Goal: Task Accomplishment & Management: Complete application form

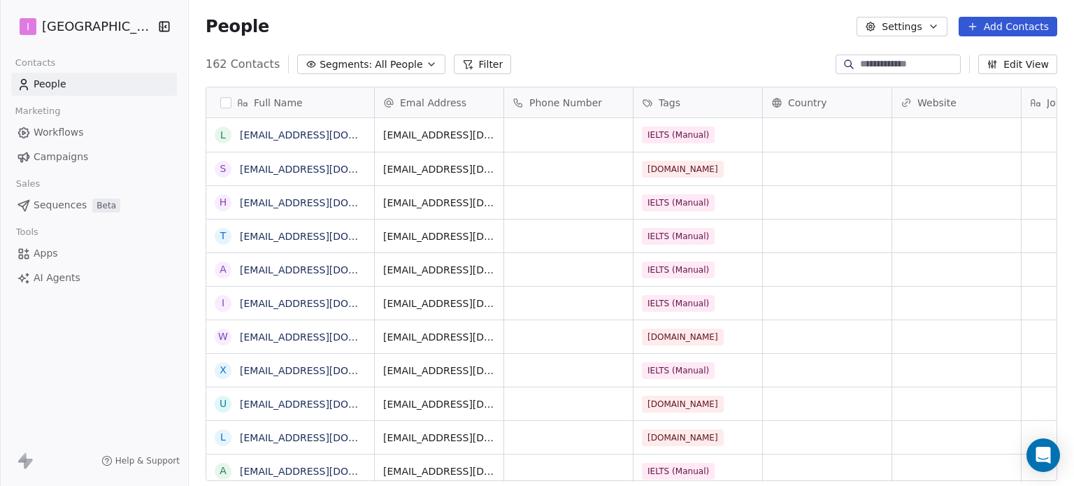
scroll to position [417, 874]
click at [1001, 22] on button "Add Contacts" at bounding box center [1008, 27] width 99 height 20
click at [1000, 52] on span "Create new contact" at bounding box center [1015, 57] width 96 height 15
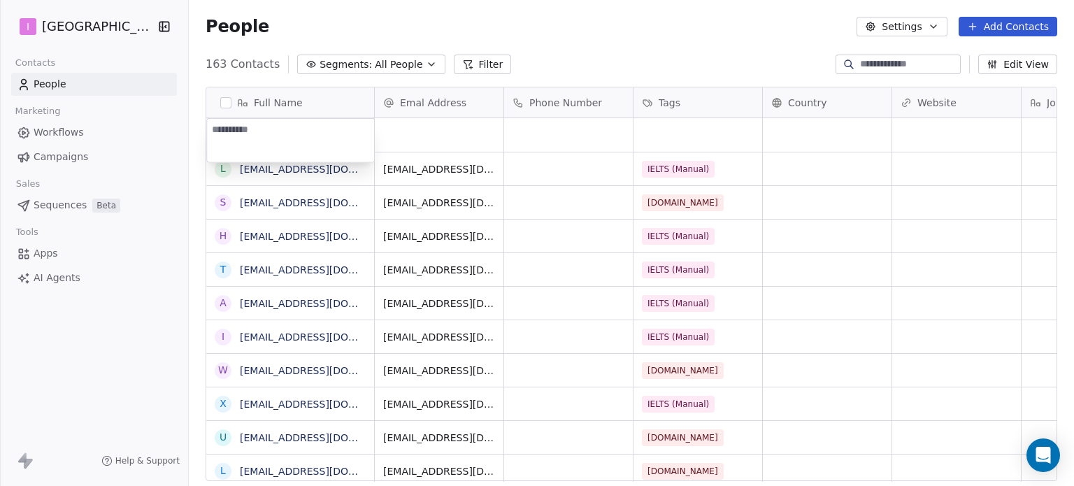
type textarea "**********"
click at [434, 124] on html "I IELTS University Contacts People Marketing Workflows Campaigns Sales Sequence…" at bounding box center [537, 243] width 1074 height 486
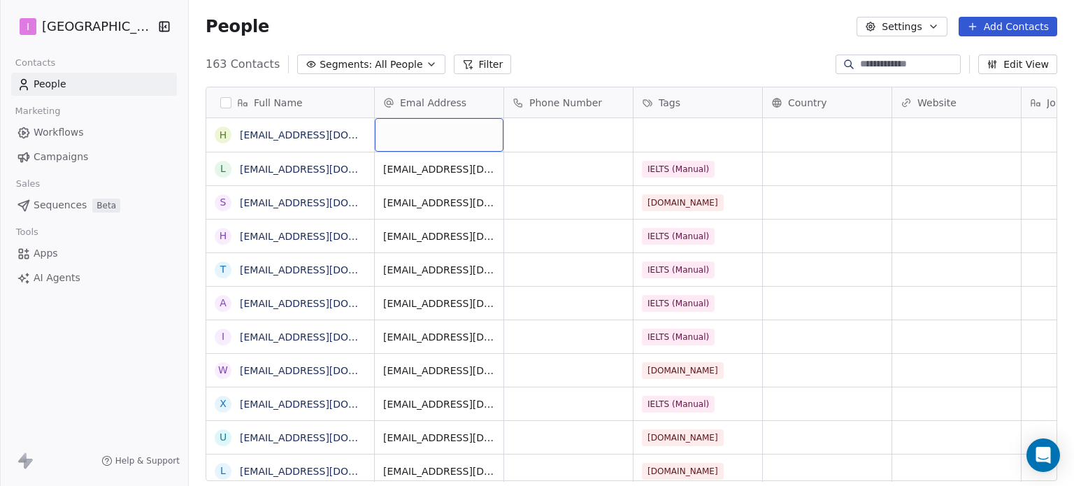
click at [436, 124] on div "grid" at bounding box center [439, 135] width 129 height 34
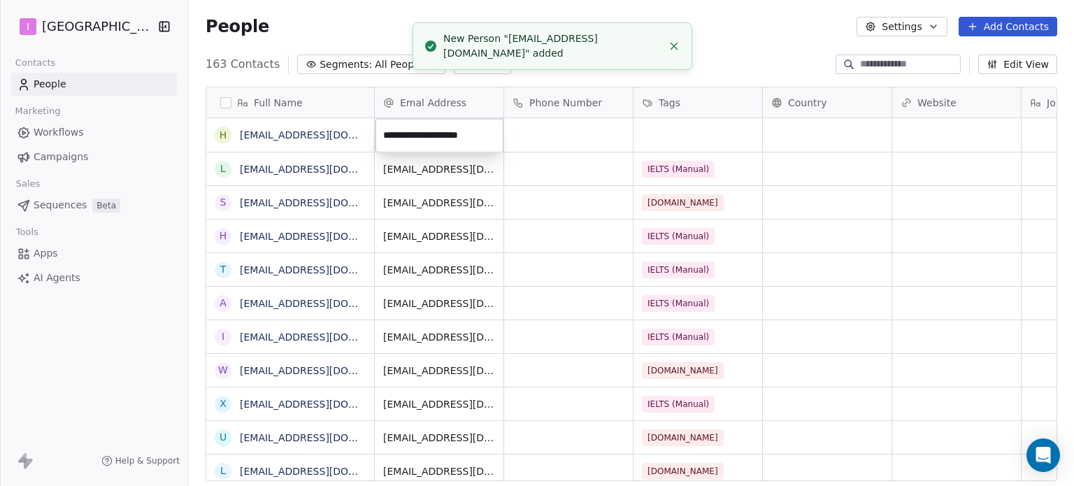
click at [669, 131] on html "I IELTS University Contacts People Marketing Workflows Campaigns Sales Sequence…" at bounding box center [537, 243] width 1074 height 486
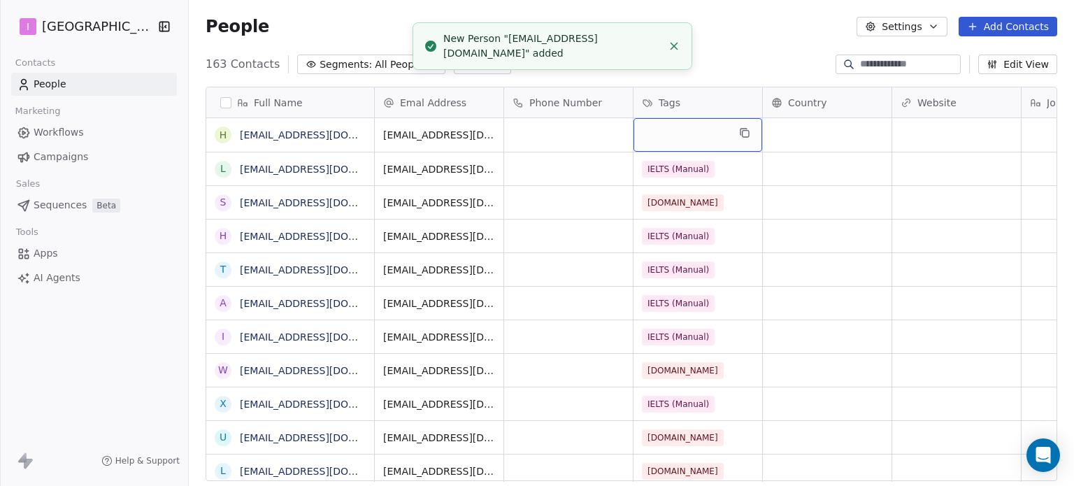
click at [669, 131] on div "grid" at bounding box center [698, 135] width 129 height 34
click at [665, 134] on div "grid" at bounding box center [698, 135] width 129 height 34
click at [665, 135] on div "grid" at bounding box center [698, 135] width 129 height 34
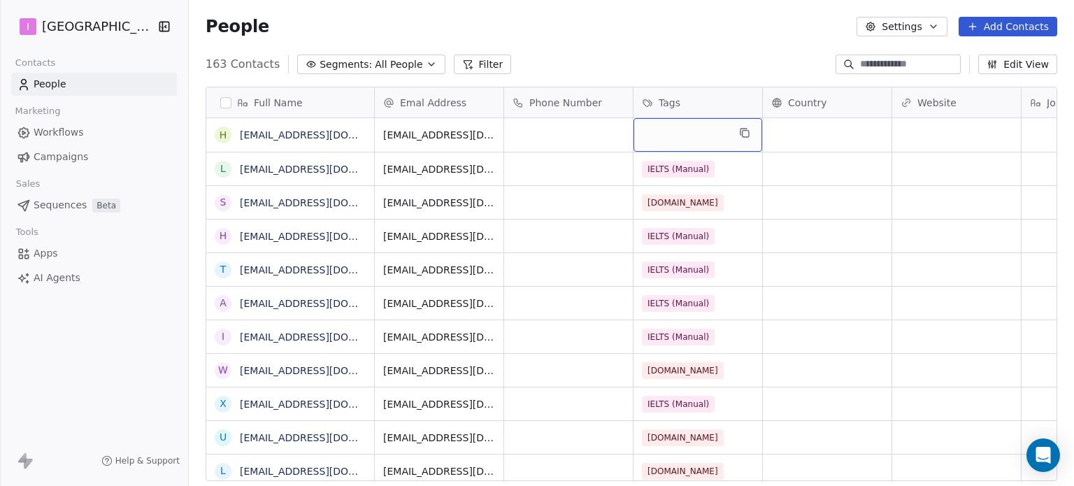
click at [708, 136] on div "grid" at bounding box center [698, 135] width 129 height 34
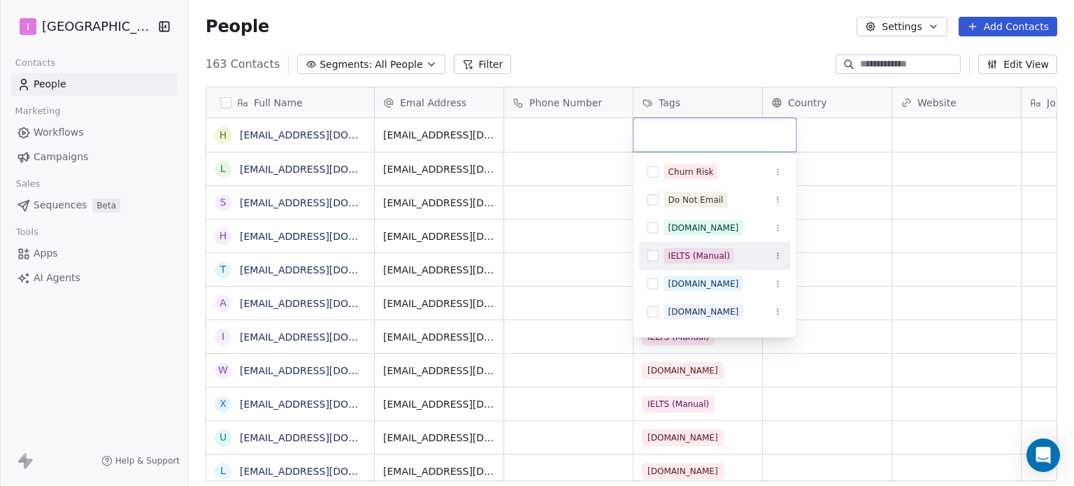
click at [711, 251] on div "IELTS (Manual)" at bounding box center [700, 256] width 62 height 13
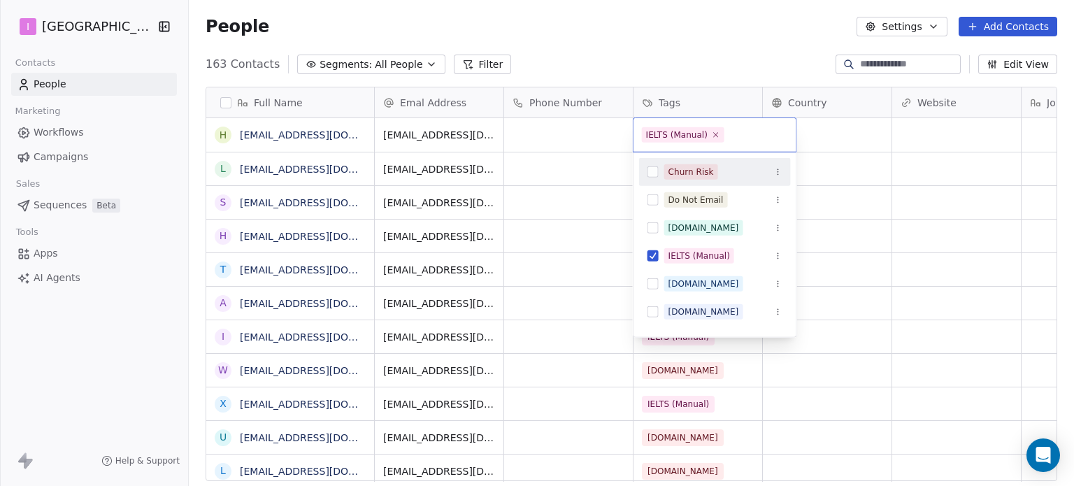
click at [569, 38] on html "I IELTS University Contacts People Marketing Workflows Campaigns Sales Sequence…" at bounding box center [537, 243] width 1074 height 486
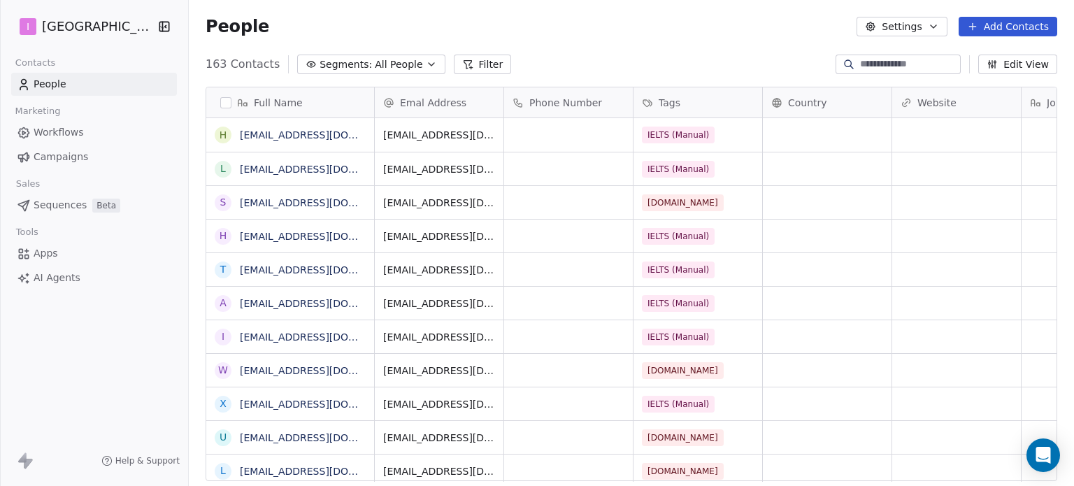
click at [983, 21] on button "Add Contacts" at bounding box center [1008, 27] width 99 height 20
click at [980, 56] on span "Create new contact" at bounding box center [1015, 57] width 96 height 15
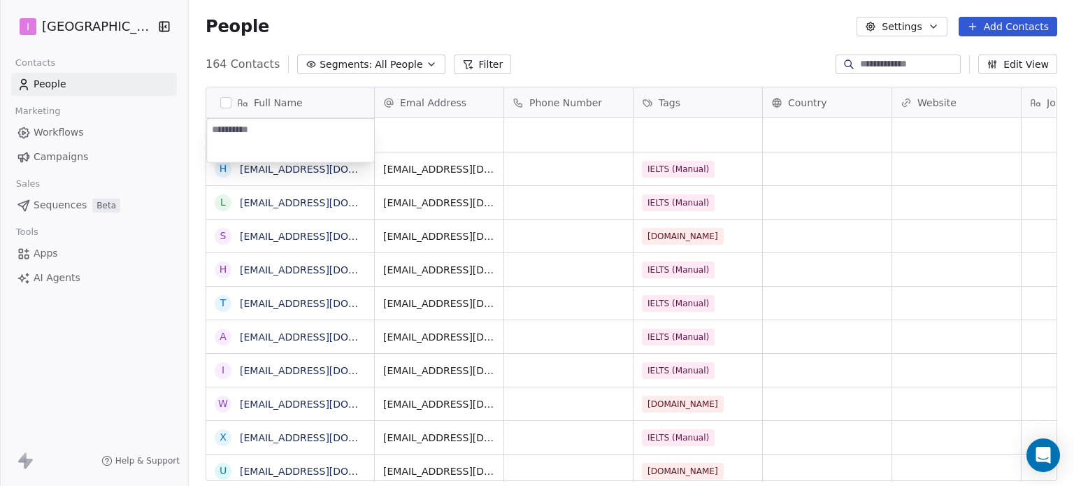
type textarea "**********"
click at [458, 124] on html "I IELTS University Contacts People Marketing Workflows Campaigns Sales Sequence…" at bounding box center [537, 243] width 1074 height 486
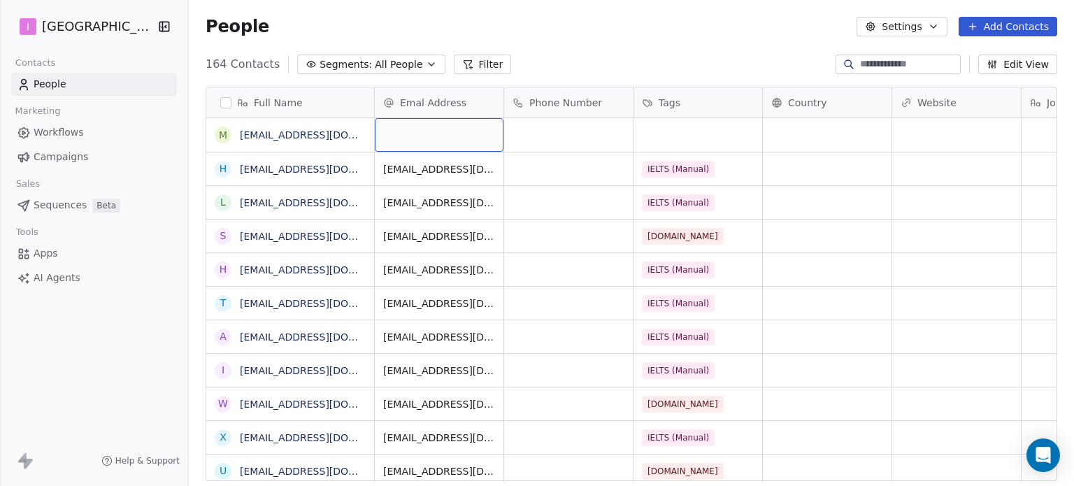
click at [458, 124] on div "grid" at bounding box center [439, 135] width 129 height 34
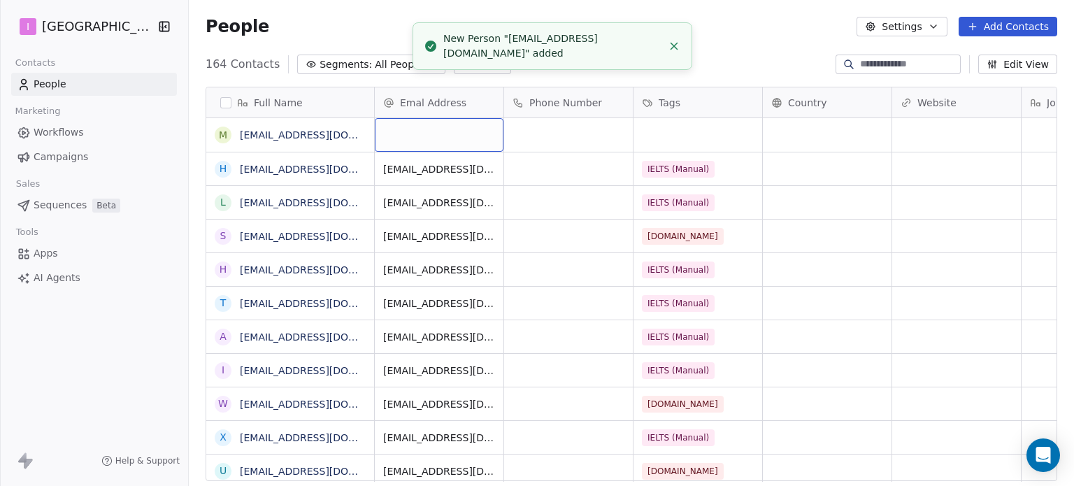
click at [458, 127] on div "grid" at bounding box center [439, 135] width 129 height 34
type input "**********"
click at [720, 129] on html "I IELTS University Contacts People Marketing Workflows Campaigns Sales Sequence…" at bounding box center [537, 243] width 1074 height 486
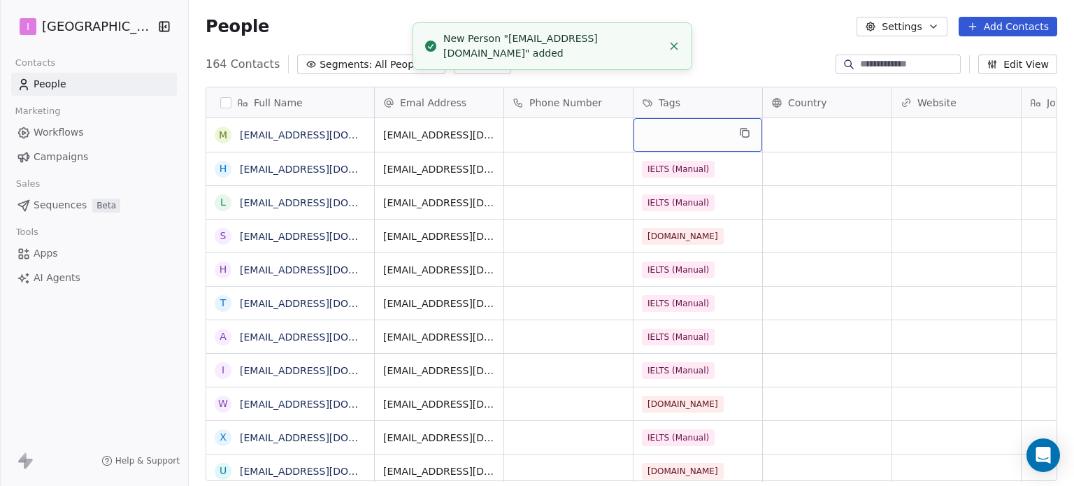
click at [720, 130] on div "grid" at bounding box center [698, 135] width 129 height 34
click at [715, 132] on div "grid" at bounding box center [698, 135] width 129 height 34
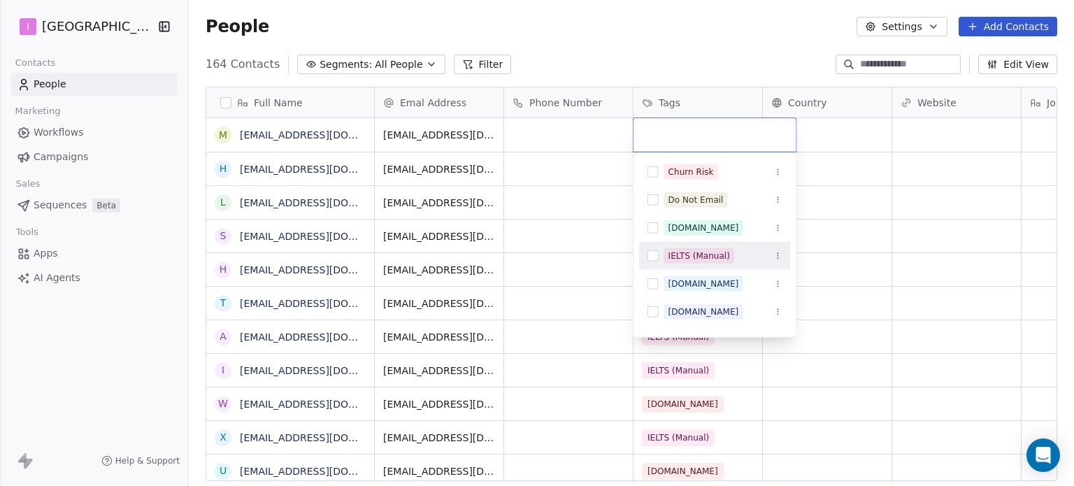
click at [719, 250] on div "IELTS (Manual)" at bounding box center [700, 256] width 62 height 13
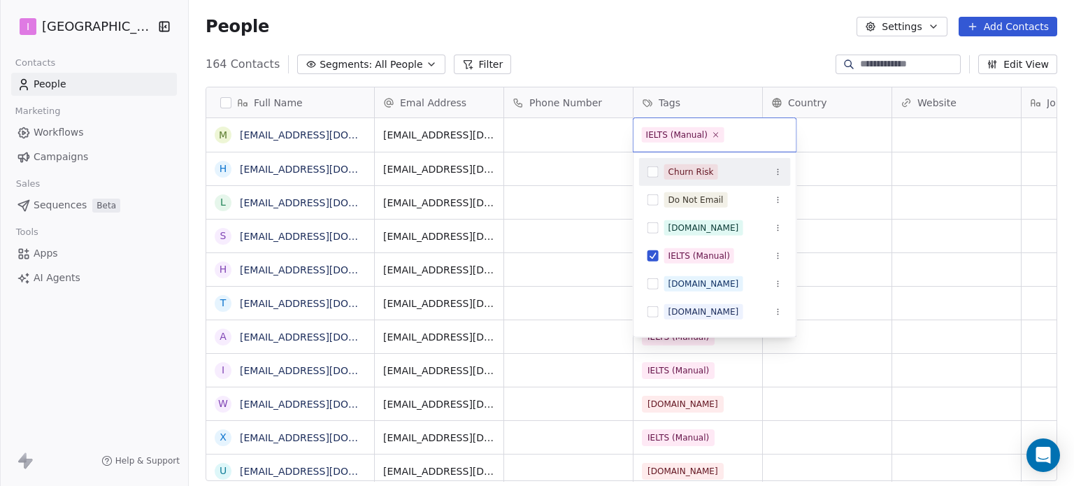
click at [662, 27] on html "I IELTS University Contacts People Marketing Workflows Campaigns Sales Sequence…" at bounding box center [537, 243] width 1074 height 486
